Goal: Transaction & Acquisition: Download file/media

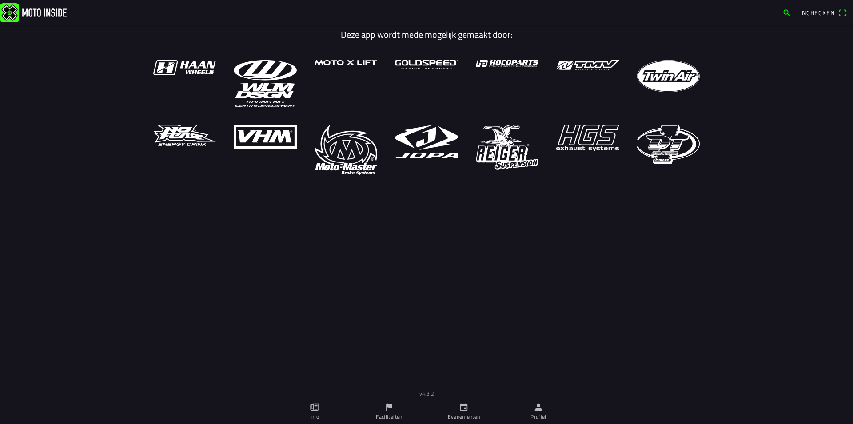
click at [526, 403] on link "Profiel" at bounding box center [538, 411] width 75 height 25
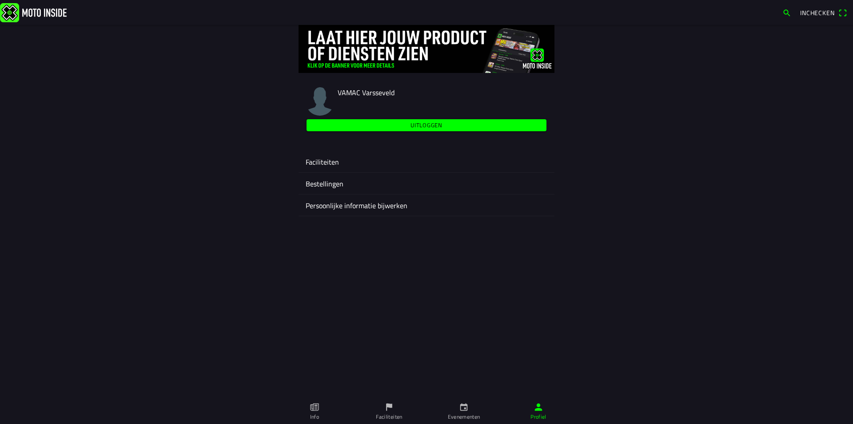
click at [317, 158] on ion-label "Faciliteiten" at bounding box center [427, 161] width 242 height 11
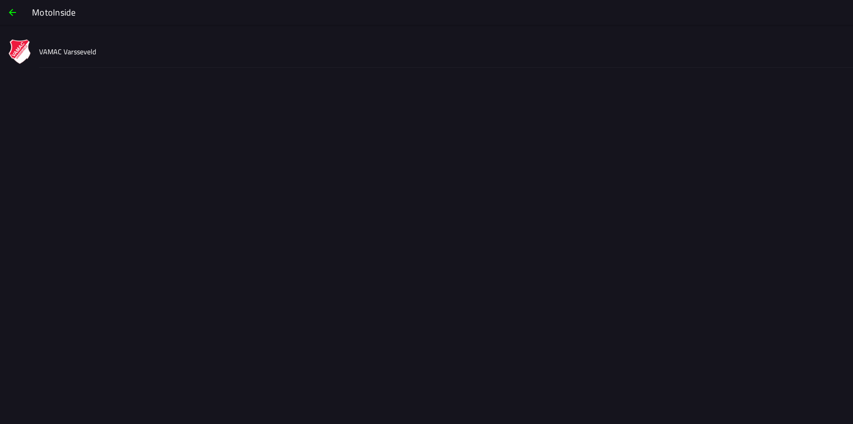
click at [0, 0] on slot "VAMAC Varsseveld" at bounding box center [0, 0] width 0 height 0
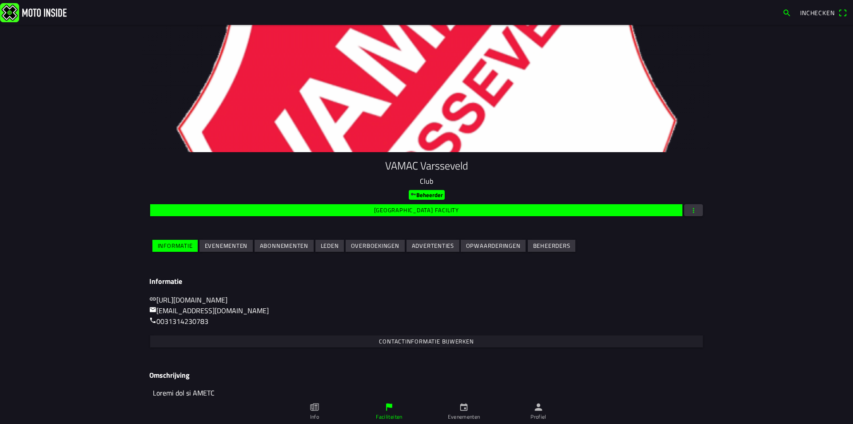
click at [0, 0] on slot "Evenementen" at bounding box center [0, 0] width 0 height 0
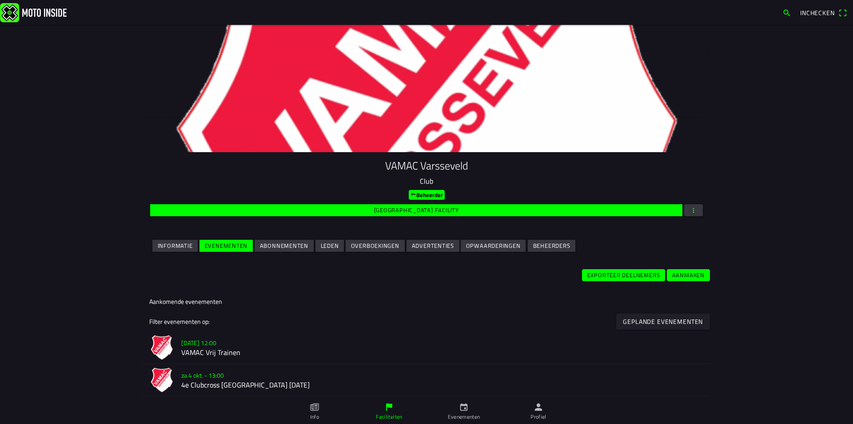
click at [0, 0] on slot "[DATE] 12:00" at bounding box center [0, 0] width 0 height 0
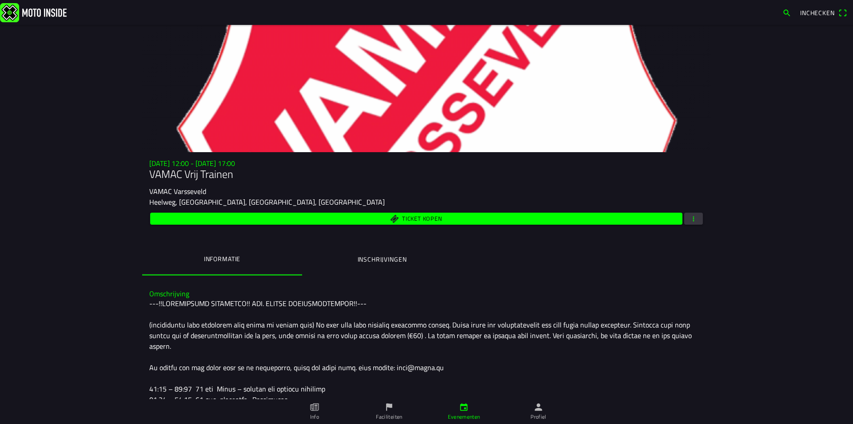
click at [697, 212] on div "Ticket kopen" at bounding box center [426, 219] width 555 height 16
click at [693, 215] on span "button" at bounding box center [694, 218] width 8 height 12
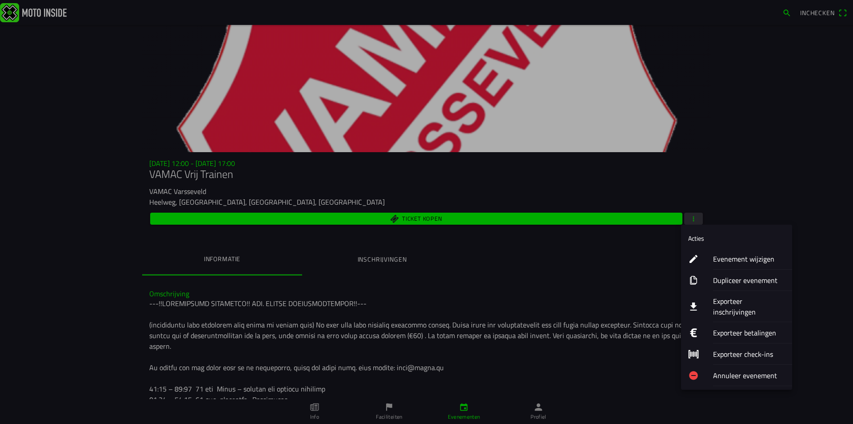
click at [726, 298] on ion-label "Exporteer inschrijvingen" at bounding box center [749, 306] width 72 height 21
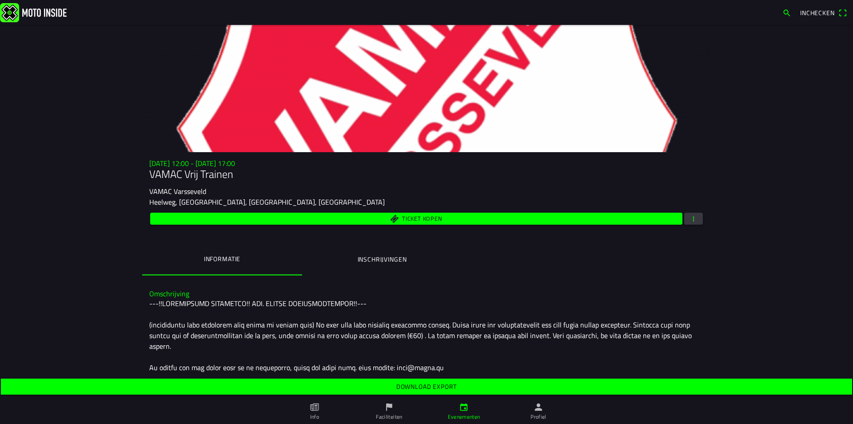
click at [381, 388] on span "Download export" at bounding box center [427, 386] width 838 height 16
